Goal: Transaction & Acquisition: Purchase product/service

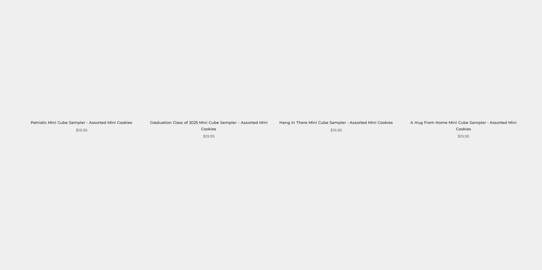
scroll to position [759, 0]
